Goal: Task Accomplishment & Management: Complete application form

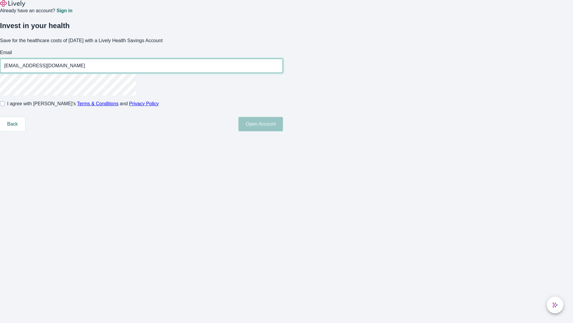
type input "[EMAIL_ADDRESS][DOMAIN_NAME]"
click at [5, 106] on input "I agree with Lively’s Terms & Conditions and Privacy Policy" at bounding box center [2, 103] width 5 height 5
checkbox input "true"
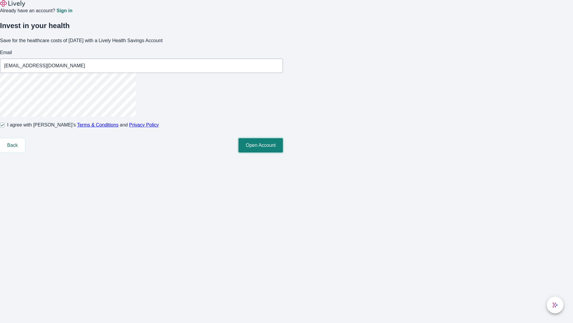
click at [283, 152] on button "Open Account" at bounding box center [261, 145] width 45 height 14
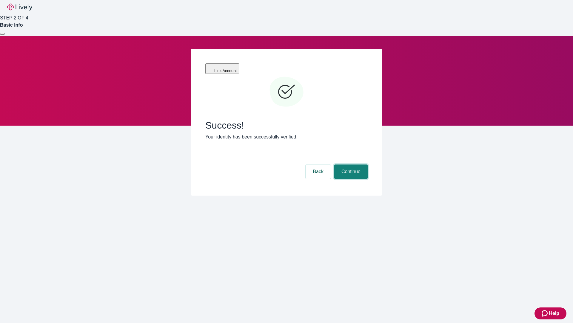
click at [350, 164] on button "Continue" at bounding box center [351, 171] width 33 height 14
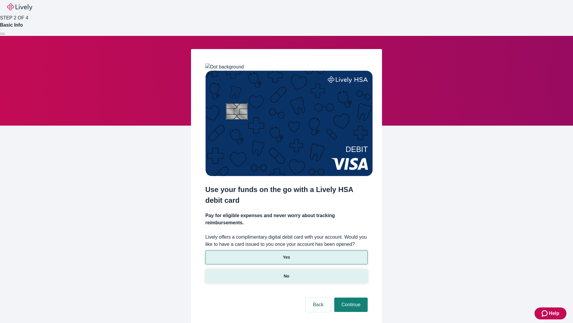
click at [286, 273] on p "No" at bounding box center [287, 276] width 6 height 6
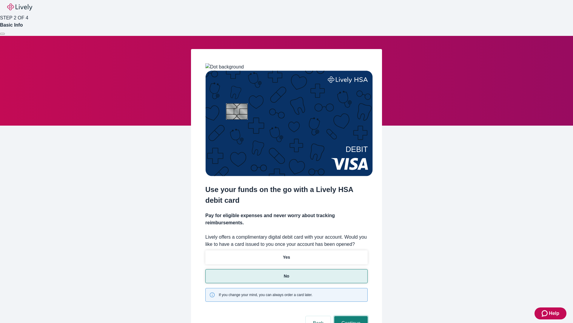
click at [350, 316] on button "Continue" at bounding box center [351, 323] width 33 height 14
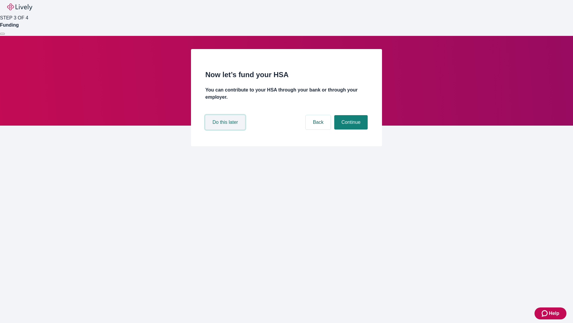
click at [226, 129] on button "Do this later" at bounding box center [225, 122] width 40 height 14
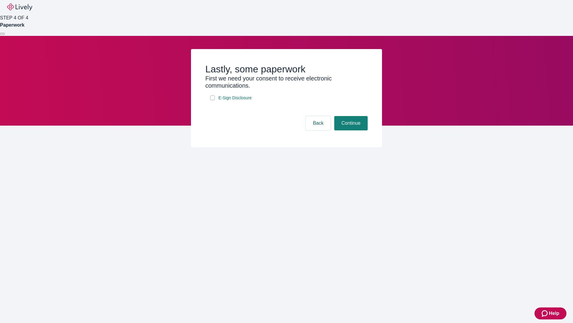
click at [213, 100] on input "E-Sign Disclosure" at bounding box center [212, 97] width 5 height 5
checkbox input "true"
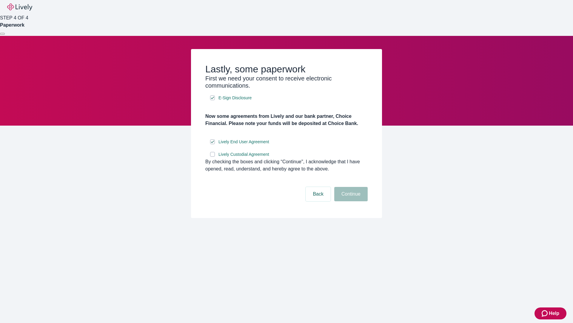
click at [213, 157] on input "Lively Custodial Agreement" at bounding box center [212, 154] width 5 height 5
checkbox input "true"
click at [350, 201] on button "Continue" at bounding box center [351, 194] width 33 height 14
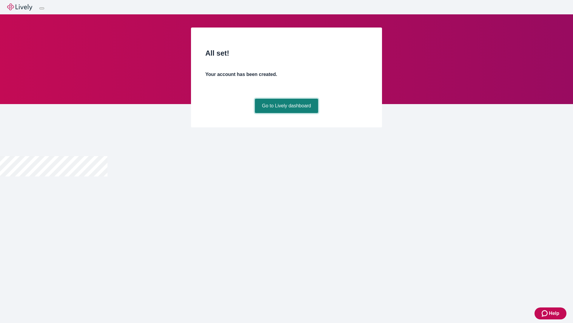
click at [286, 113] on link "Go to Lively dashboard" at bounding box center [287, 106] width 64 height 14
